Goal: Transaction & Acquisition: Book appointment/travel/reservation

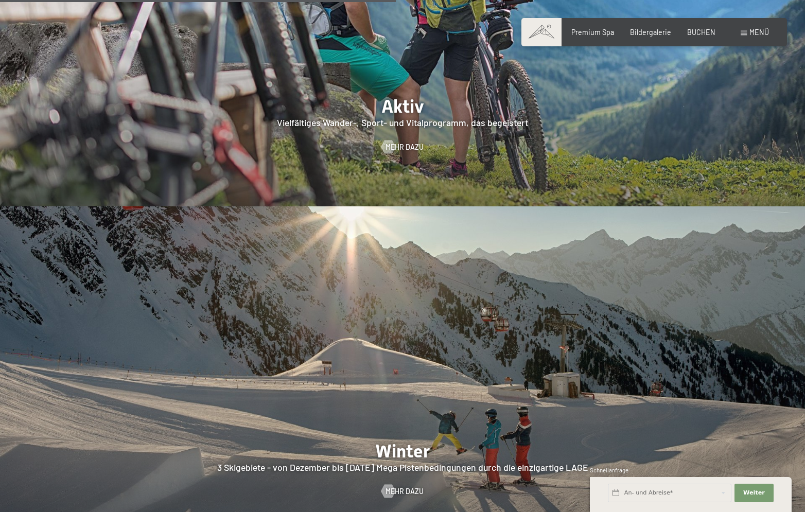
scroll to position [2110, 0]
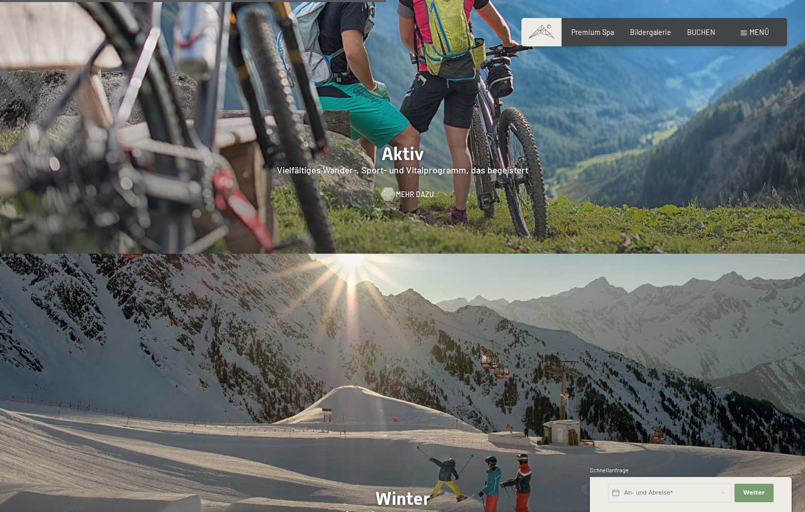
click at [412, 189] on span "Mehr dazu" at bounding box center [415, 194] width 38 height 10
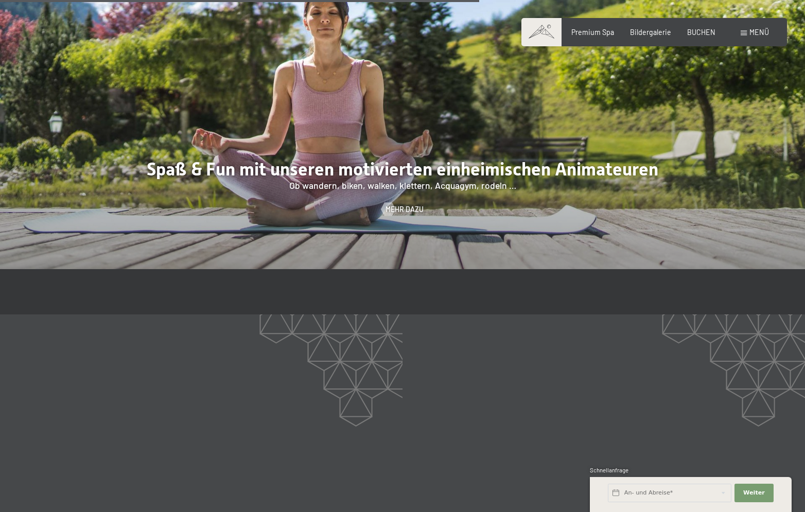
scroll to position [1493, 0]
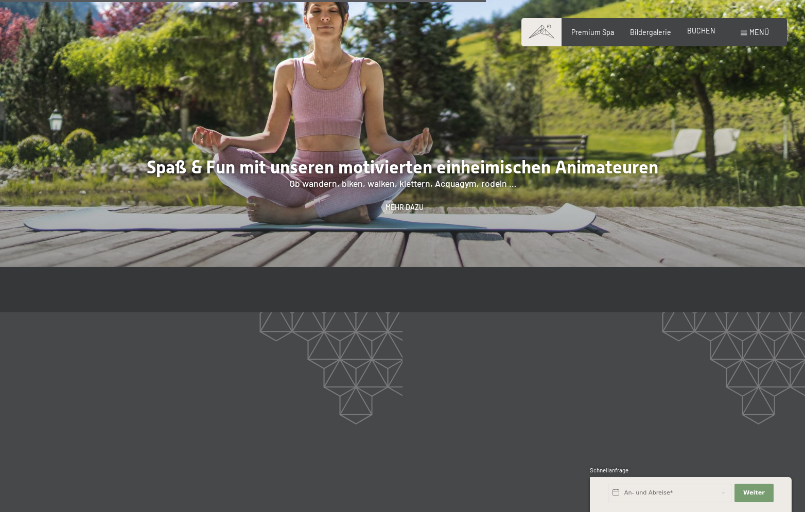
click at [700, 35] on div "BUCHEN" at bounding box center [701, 31] width 28 height 10
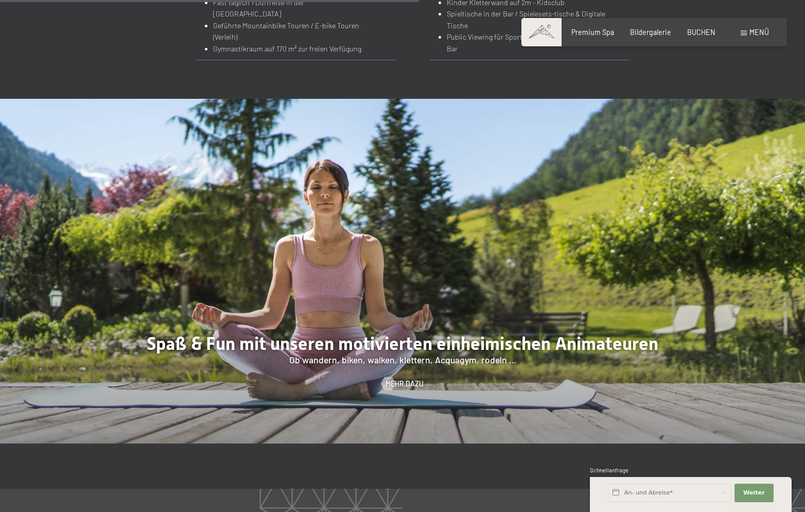
scroll to position [1287, 0]
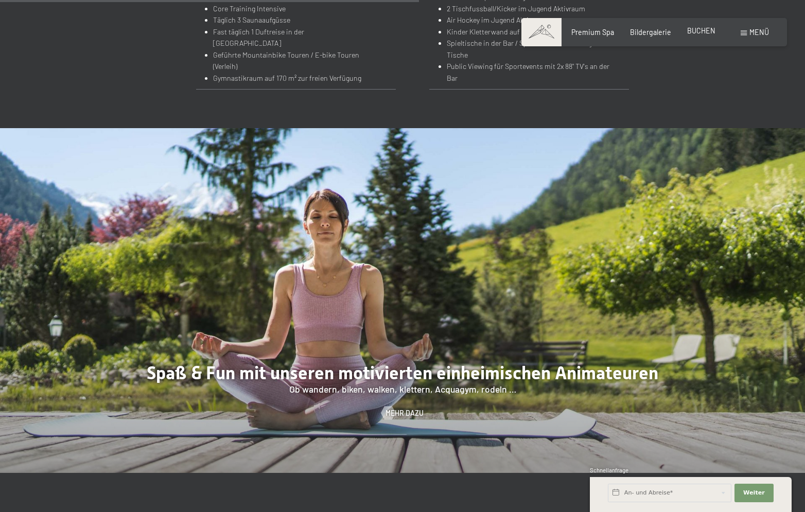
click at [707, 33] on span "BUCHEN" at bounding box center [701, 30] width 28 height 9
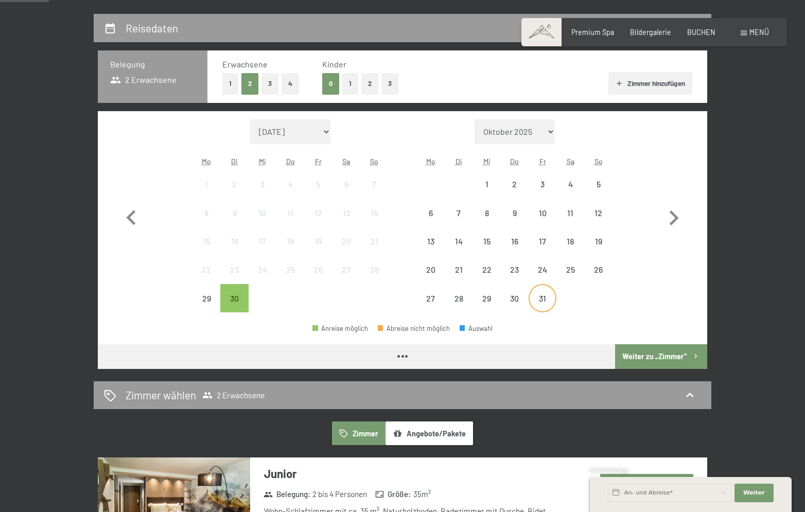
scroll to position [206, 0]
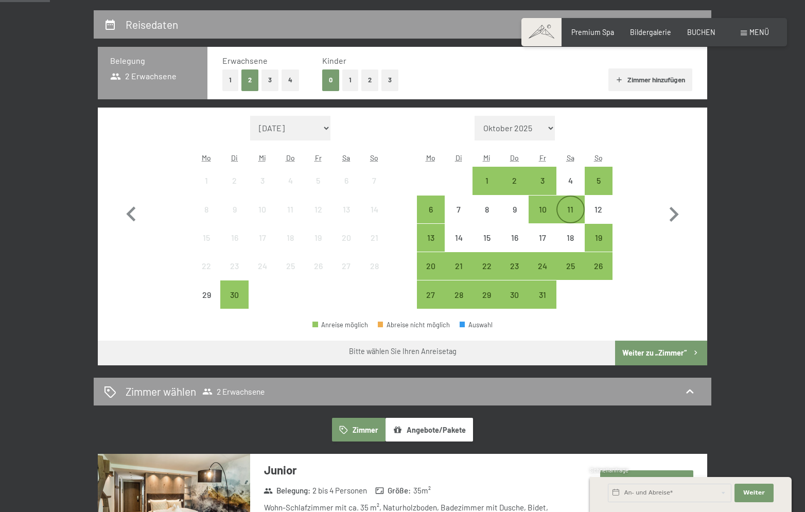
click at [573, 206] on div "11" at bounding box center [570, 218] width 26 height 26
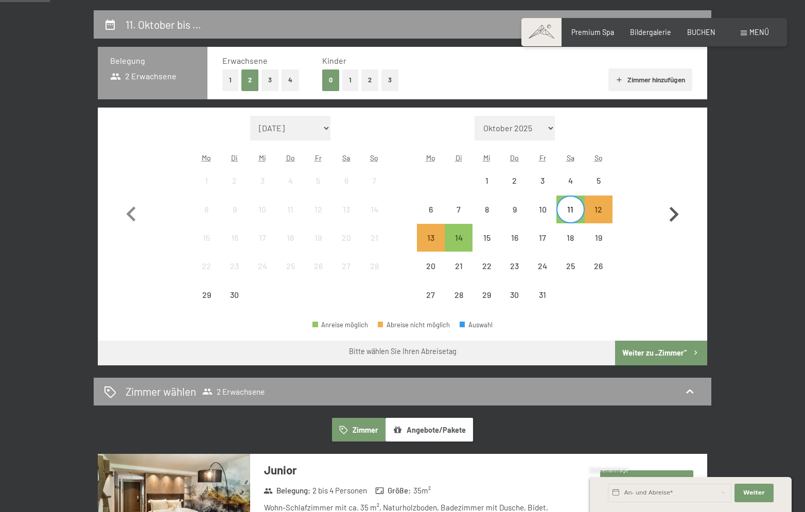
click at [669, 145] on button "button" at bounding box center [674, 213] width 30 height 194
select select "2025-10-01"
select select "2025-11-01"
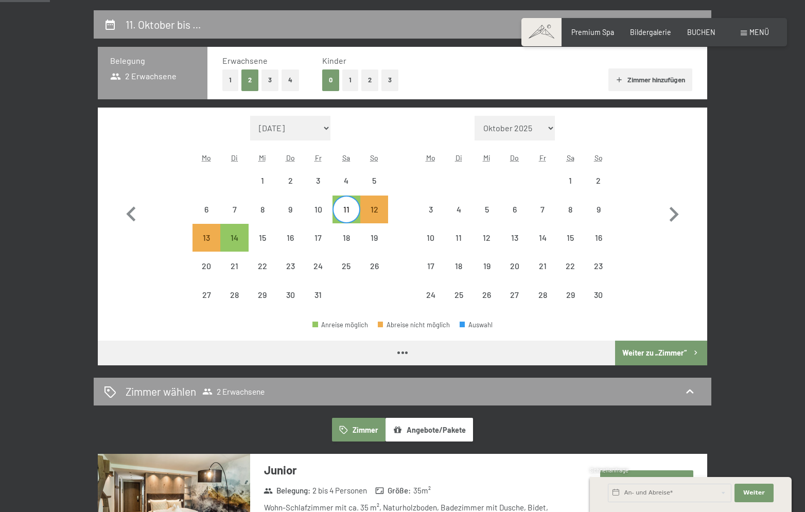
select select "2025-10-01"
select select "2025-11-01"
click at [371, 85] on button "2" at bounding box center [369, 79] width 17 height 21
select select "2025-10-01"
select select "2025-11-01"
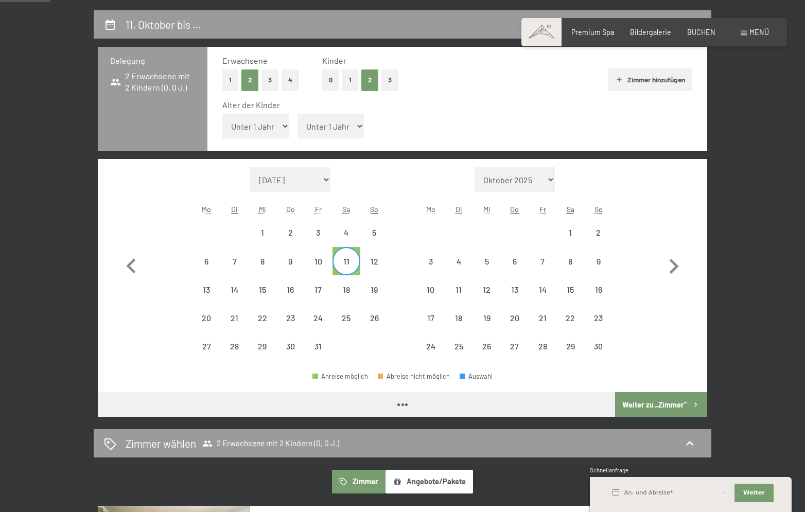
select select "2025-10-01"
select select "2025-11-01"
select select "2025-10-01"
select select "2025-11-01"
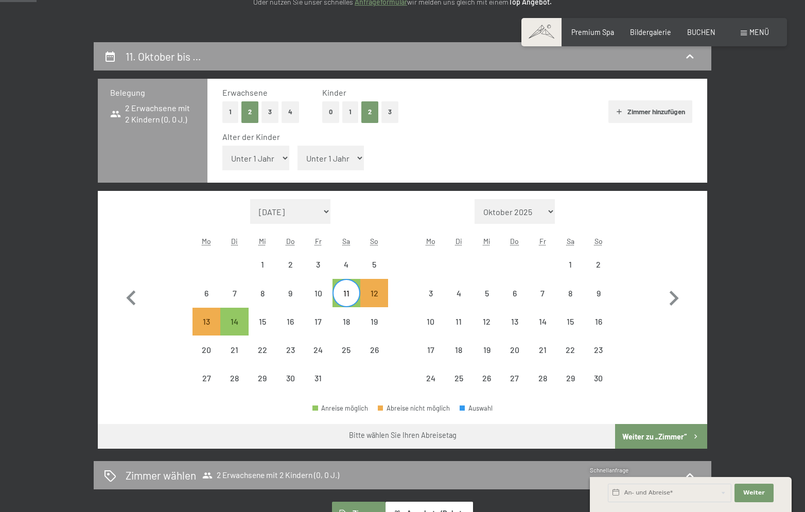
scroll to position [154, 0]
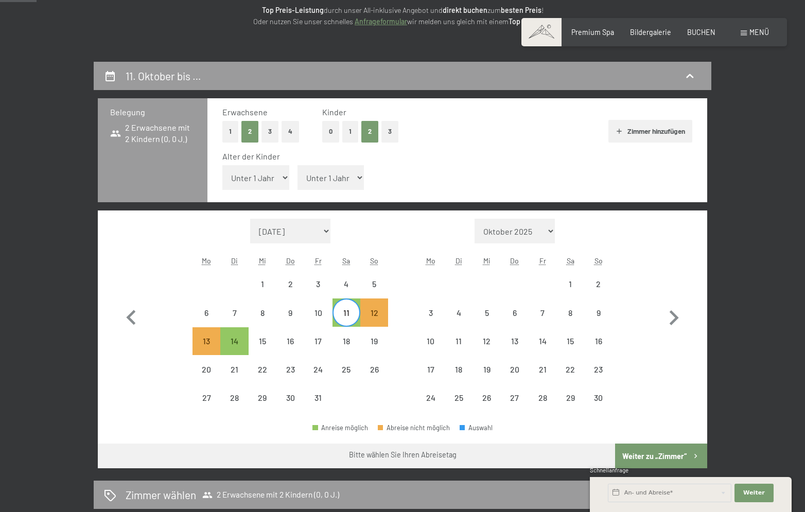
click at [265, 166] on select "Unter 1 Jahr 1 Jahr 2 Jahre 3 Jahre 4 Jahre 5 Jahre 6 Jahre 7 Jahre 8 Jahre 9 J…" at bounding box center [255, 177] width 67 height 25
select select "8"
click at [222, 165] on select "Unter 1 Jahr 1 Jahr 2 Jahre 3 Jahre 4 Jahre 5 Jahre 6 Jahre 7 Jahre 8 Jahre 9 J…" at bounding box center [255, 177] width 67 height 25
select select "2025-10-01"
select select "2025-11-01"
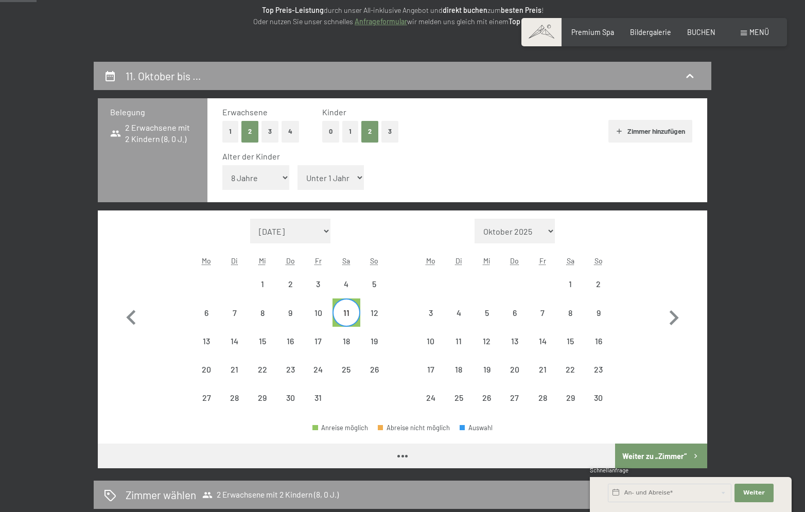
click at [310, 183] on select "Unter 1 Jahr 1 Jahr 2 Jahre 3 Jahre 4 Jahre 5 Jahre 6 Jahre 7 Jahre 8 Jahre 9 J…" at bounding box center [331, 177] width 67 height 25
select select "3"
click at [298, 165] on select "Unter 1 Jahr 1 Jahr 2 Jahre 3 Jahre 4 Jahre 5 Jahre 6 Jahre 7 Jahre 8 Jahre 9 J…" at bounding box center [331, 177] width 67 height 25
select select "2025-10-01"
select select "2025-11-01"
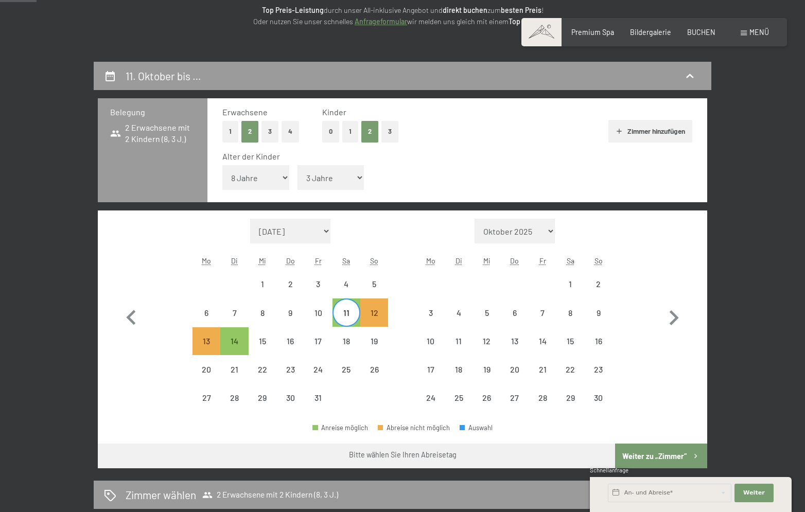
click at [446, 168] on div "Alter der Kinder Unter 1 Jahr 1 Jahr 2 Jahre 3 Jahre 4 Jahre 5 Jahre 6 Jahre 7 …" at bounding box center [457, 173] width 470 height 44
select select "2025-10-01"
select select "2025-11-01"
select select "2025-10-01"
select select "2025-11-01"
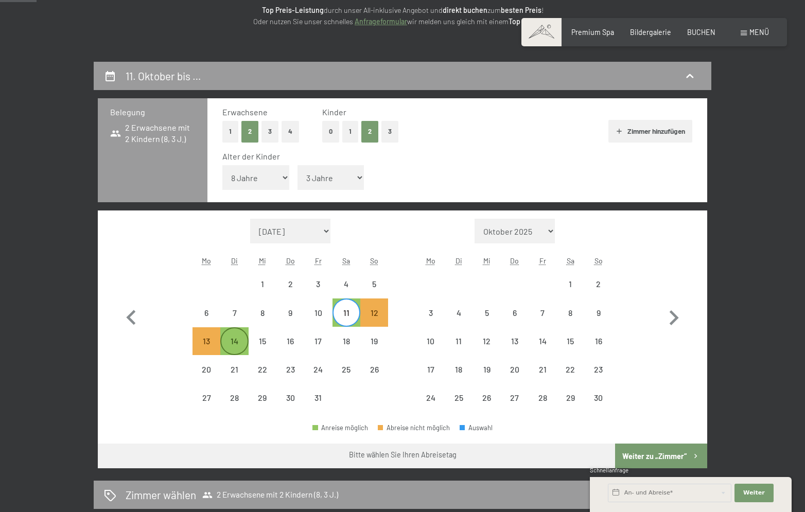
click at [249, 327] on div "15" at bounding box center [263, 341] width 28 height 28
select select "2025-10-01"
select select "2025-11-01"
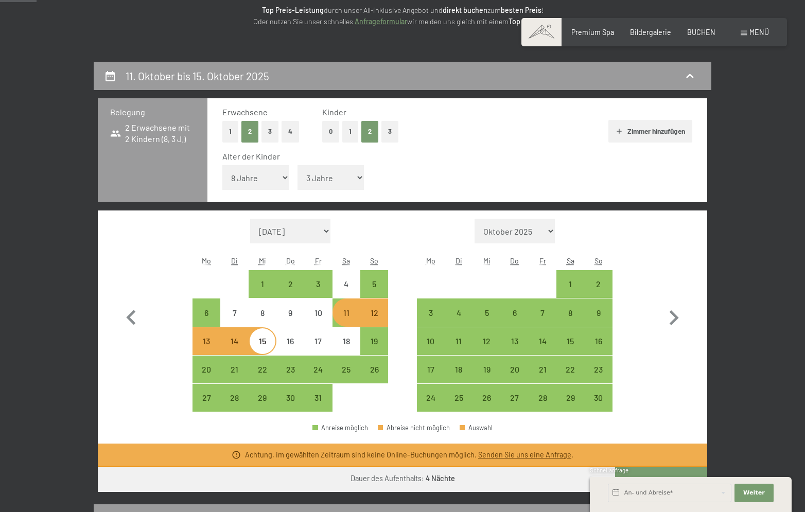
click at [352, 315] on div "11" at bounding box center [347, 322] width 26 height 26
select select "2025-10-01"
select select "2025-11-01"
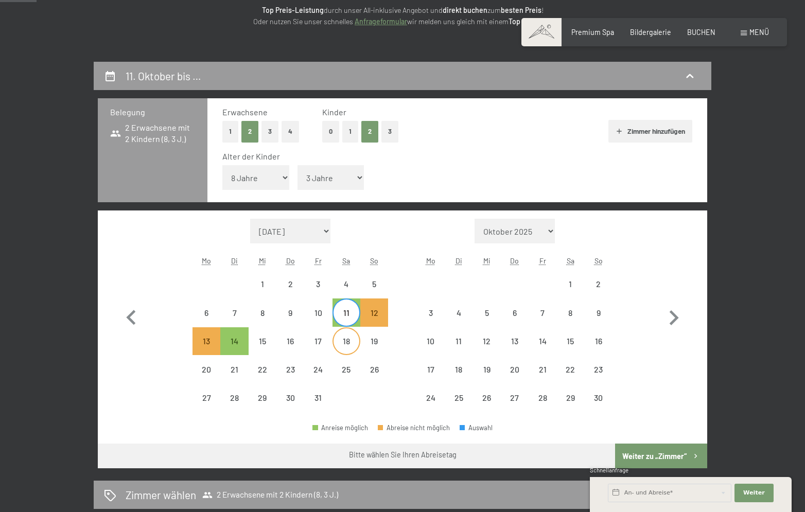
click at [341, 339] on div "18" at bounding box center [347, 350] width 26 height 26
select select "2025-10-01"
select select "2025-11-01"
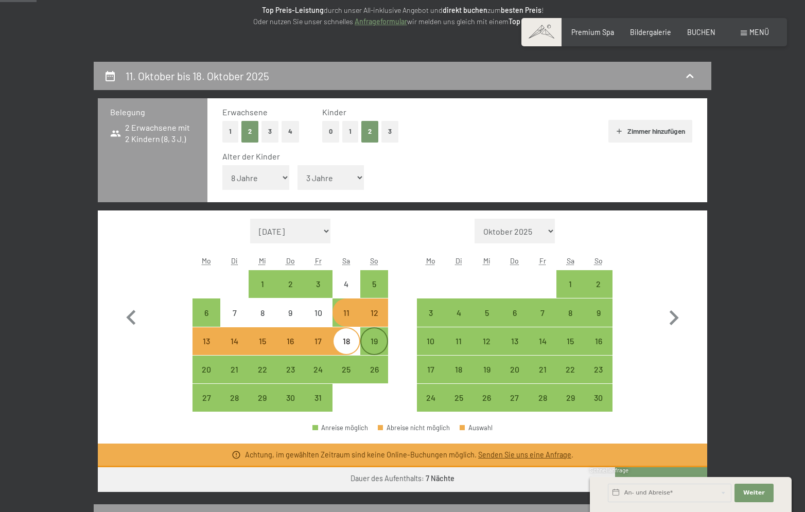
click at [373, 340] on div "19" at bounding box center [374, 350] width 26 height 26
select select "2025-10-01"
select select "2025-11-01"
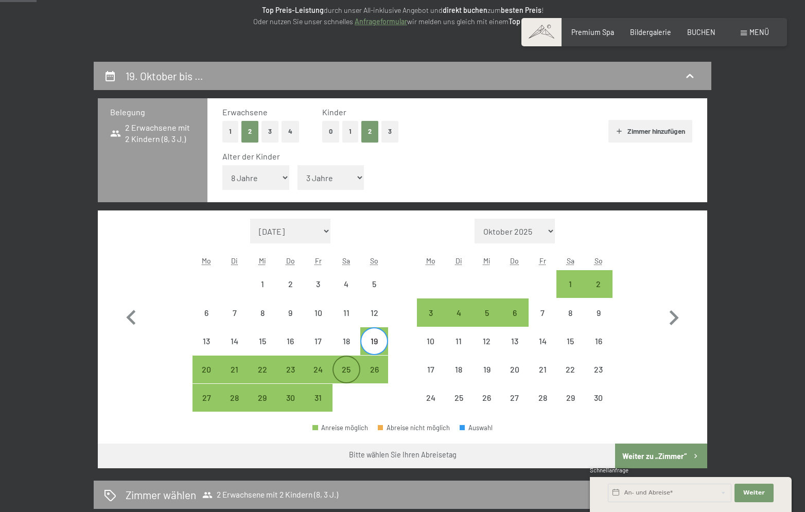
click at [345, 369] on div "25" at bounding box center [347, 378] width 26 height 26
select select "2025-10-01"
select select "2025-11-01"
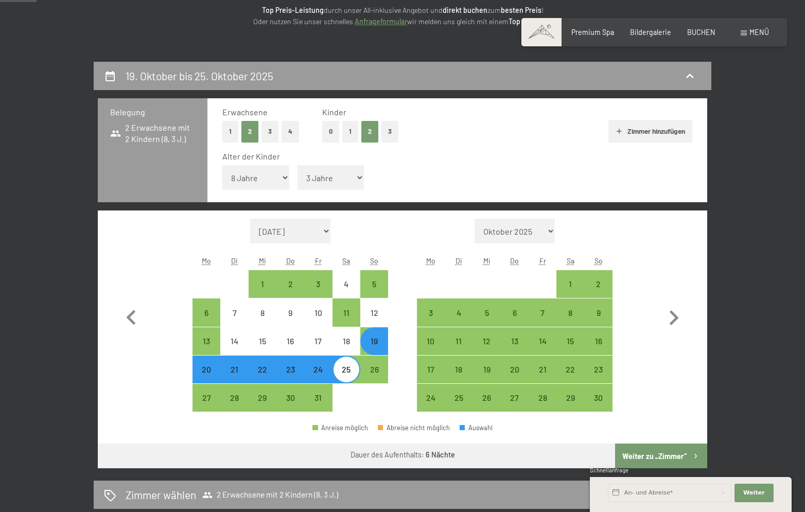
click at [656, 456] on button "Weiter zu „Zimmer“" at bounding box center [661, 456] width 92 height 25
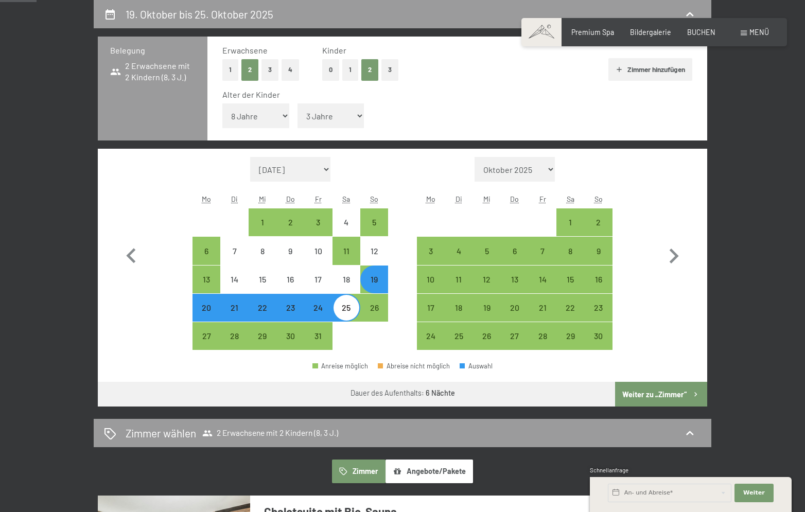
select select "2025-10-01"
select select "2025-11-01"
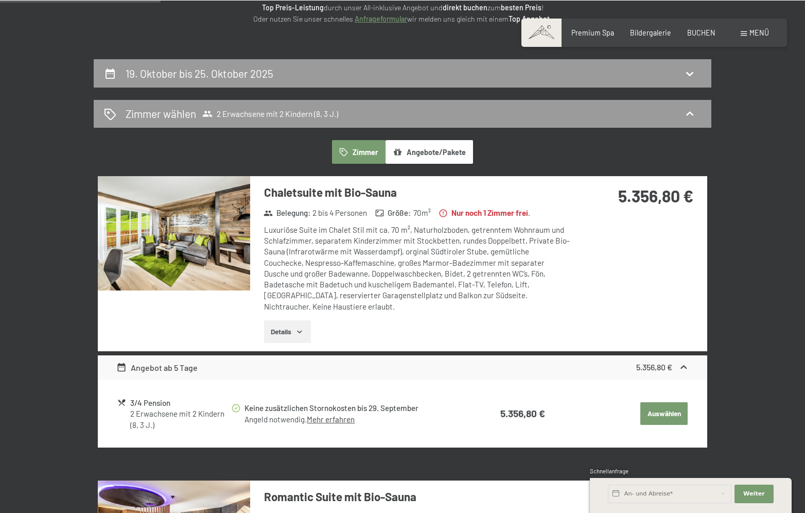
scroll to position [113, 0]
